Goal: Transaction & Acquisition: Purchase product/service

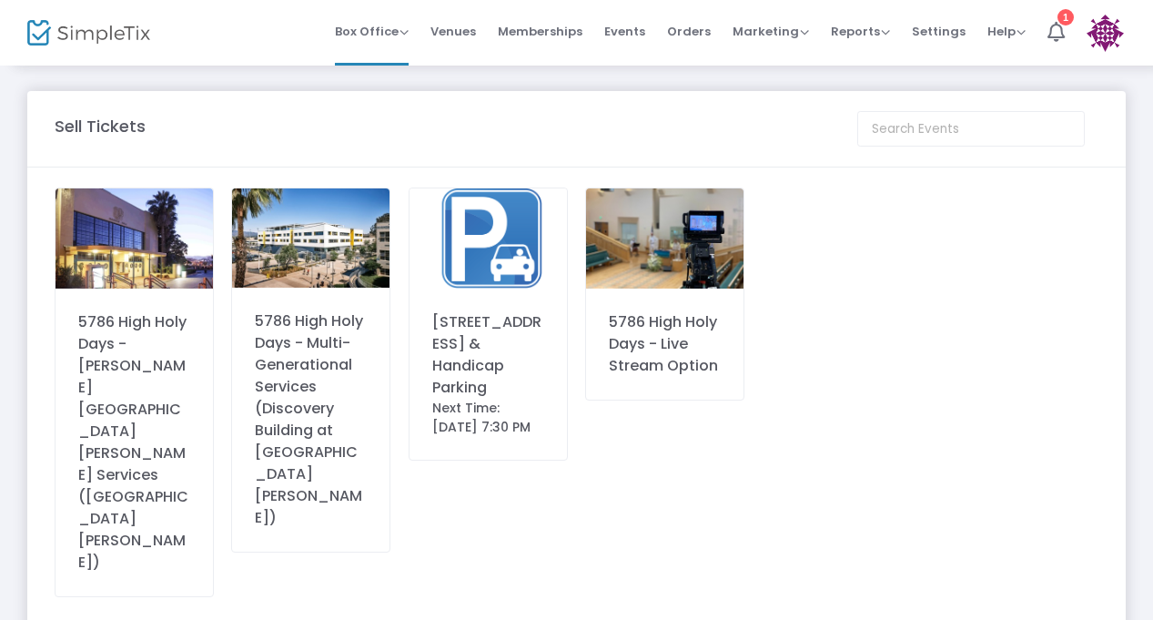
click at [177, 336] on div "5786 High Holy Days - [PERSON_NAME][GEOGRAPHIC_DATA][PERSON_NAME] Services ([GE…" at bounding box center [134, 442] width 112 height 262
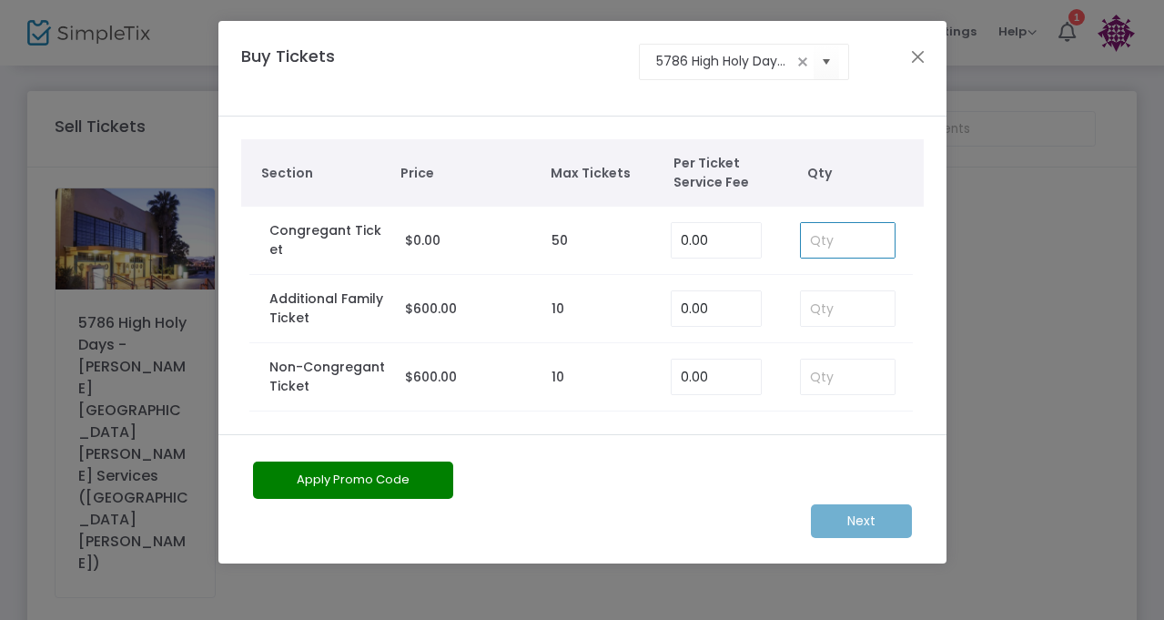
click at [820, 242] on input at bounding box center [848, 240] width 95 height 35
type input "2"
click at [852, 516] on m-button "Next" at bounding box center [861, 521] width 101 height 34
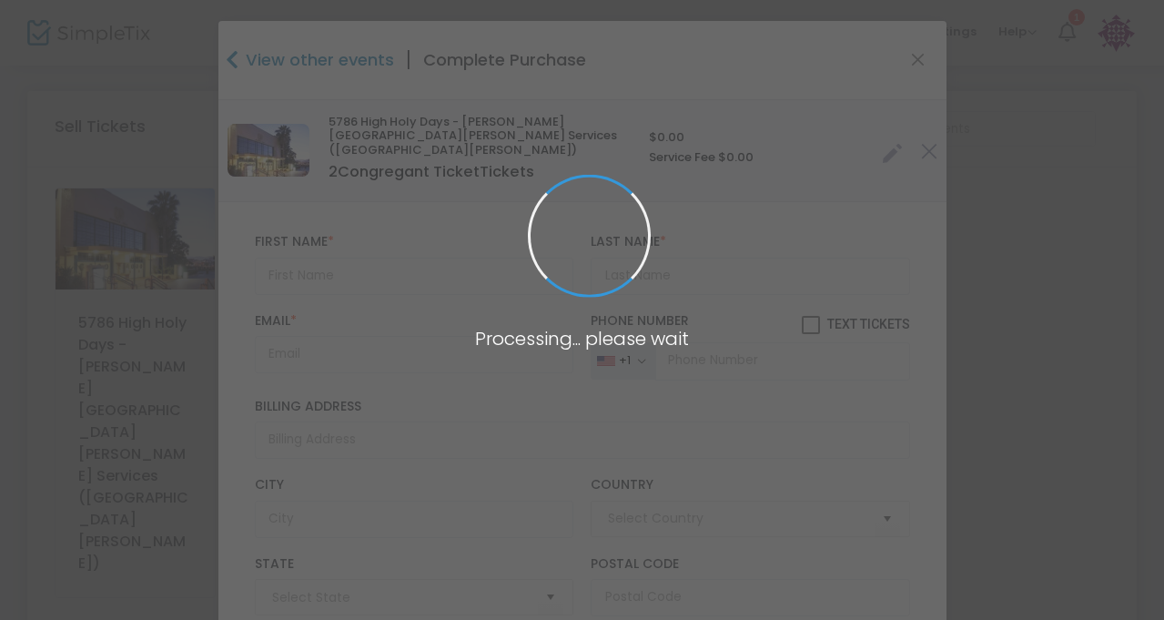
type input "[GEOGRAPHIC_DATA]"
type input "[US_STATE]"
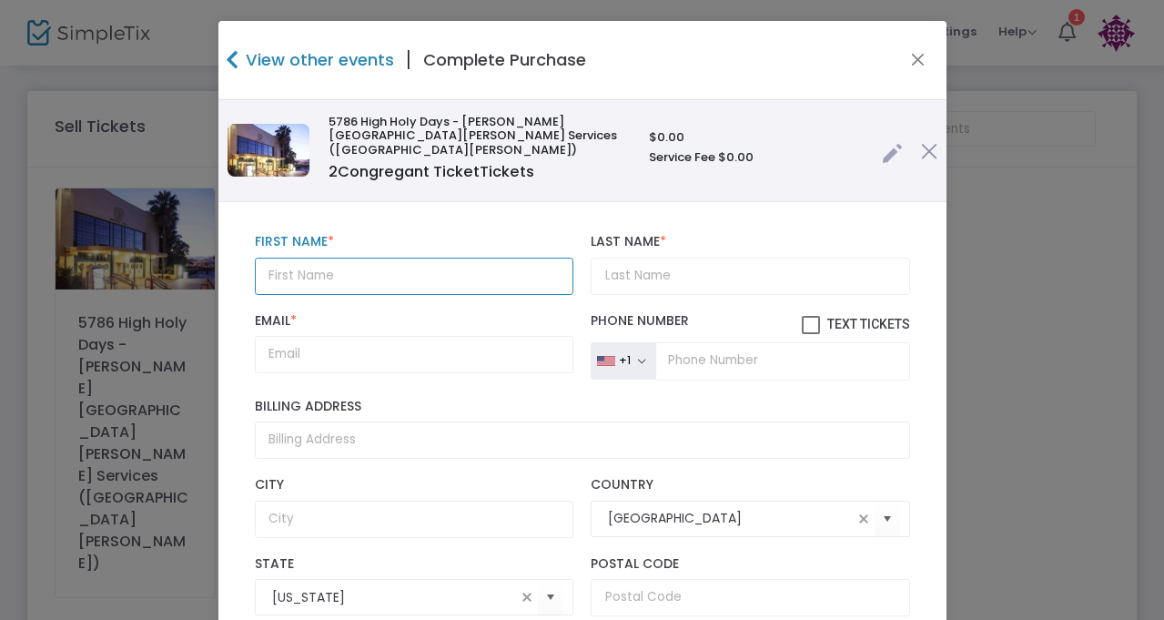
click at [374, 262] on input "text" at bounding box center [414, 276] width 319 height 37
type input "[PERSON_NAME]"
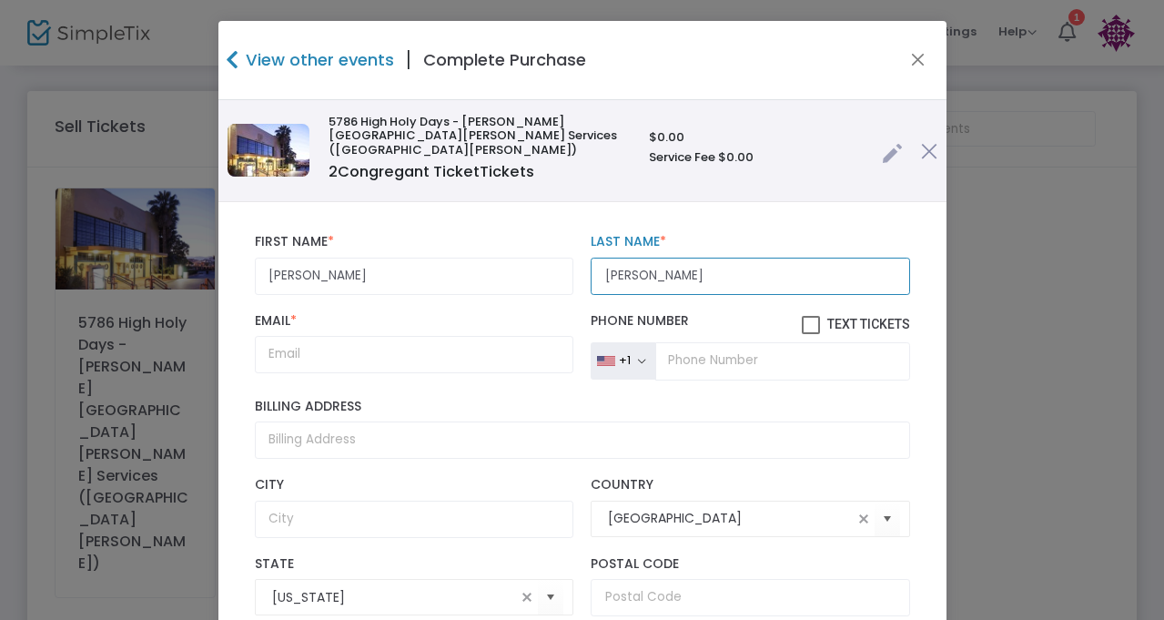
type input "[PERSON_NAME]"
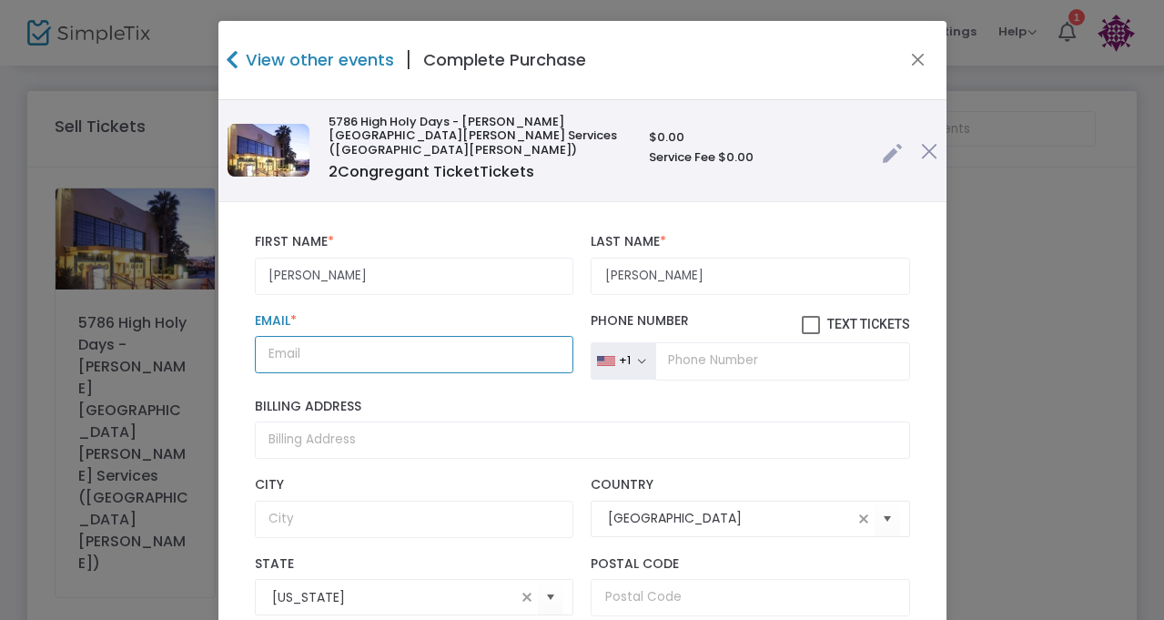
click at [322, 340] on input "Email *" at bounding box center [414, 354] width 319 height 37
paste input "[EMAIL_ADDRESS][DOMAIN_NAME]"
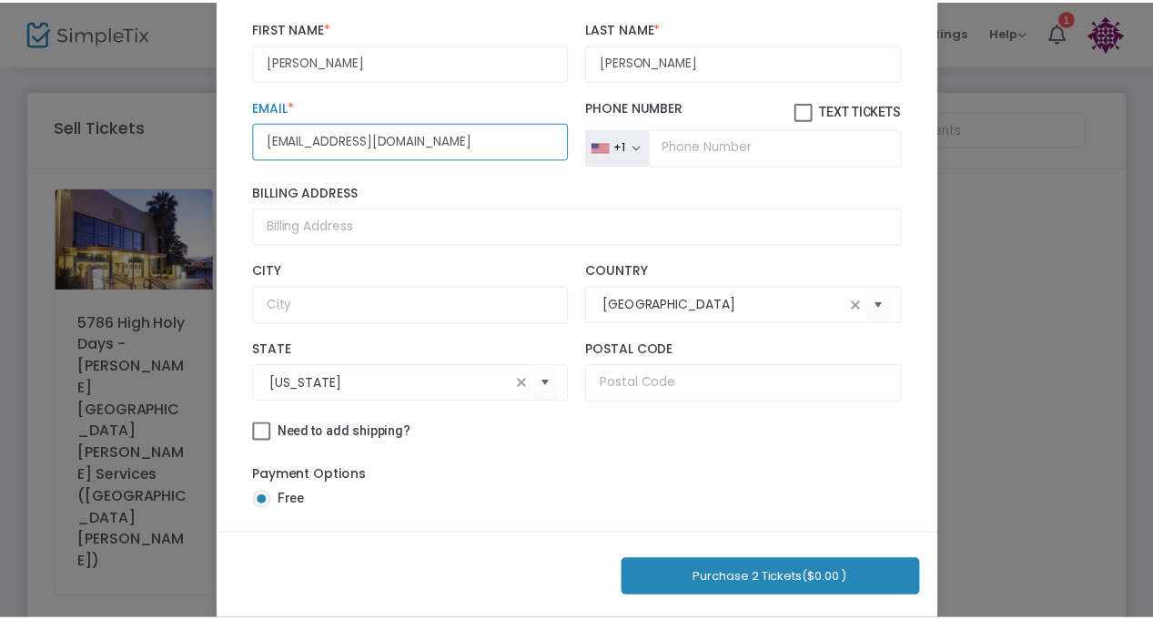
scroll to position [223, 0]
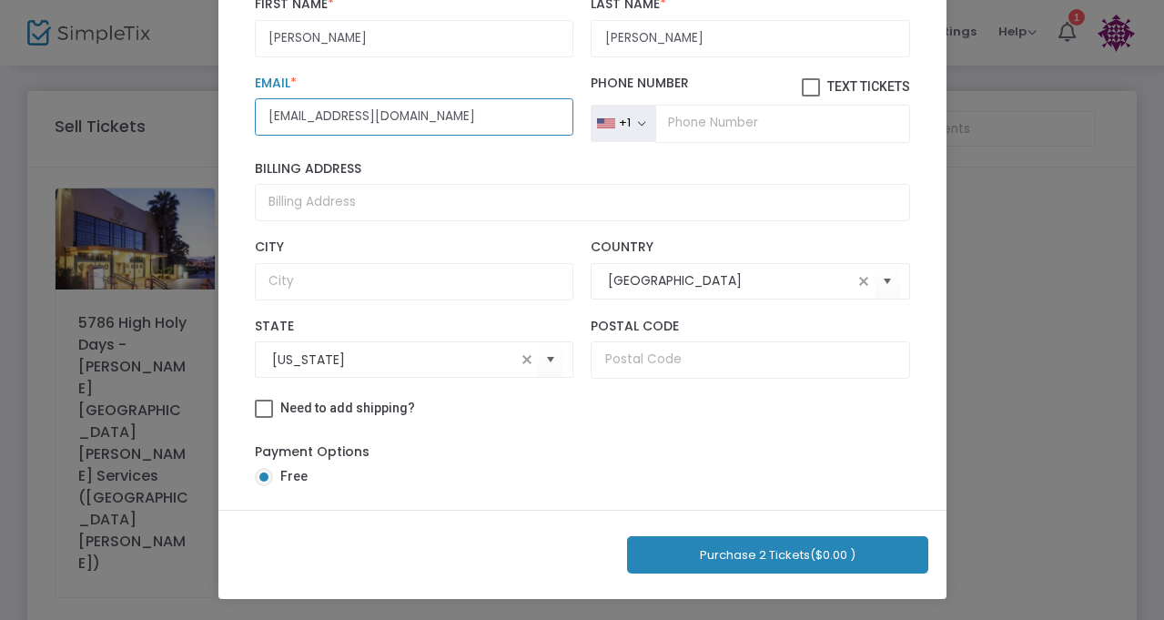
type input "[EMAIL_ADDRESS][DOMAIN_NAME]"
click at [692, 560] on button "Purchase 2 Tickets ($0.00 )" at bounding box center [777, 554] width 301 height 37
